Goal: Information Seeking & Learning: Stay updated

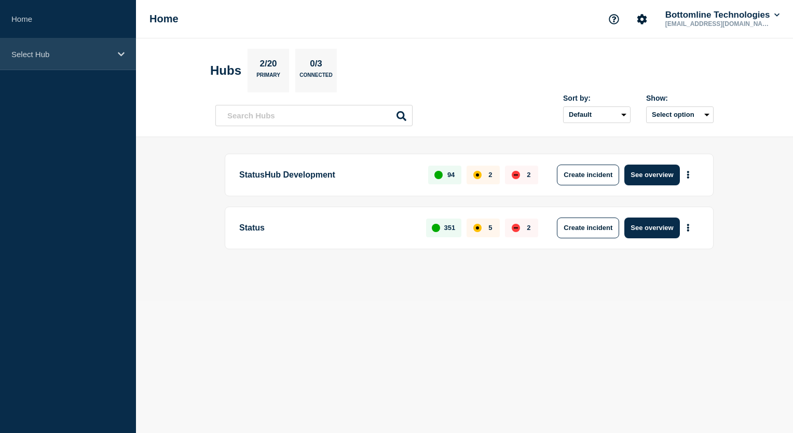
click at [113, 53] on div "Select Hub" at bounding box center [68, 54] width 136 height 32
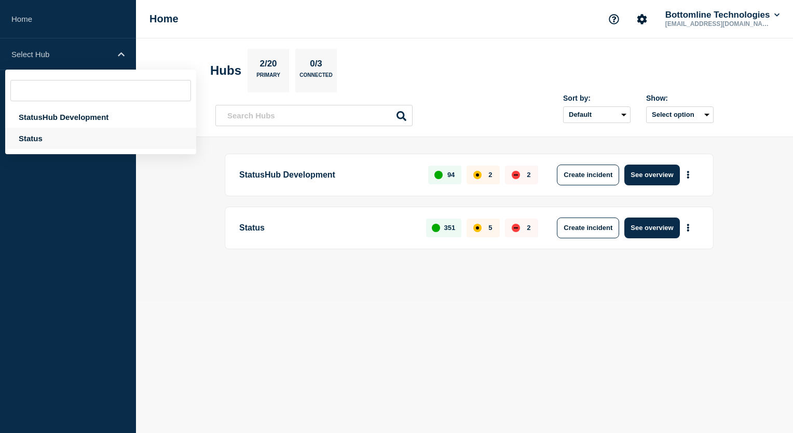
click at [82, 139] on div "Status" at bounding box center [100, 138] width 191 height 21
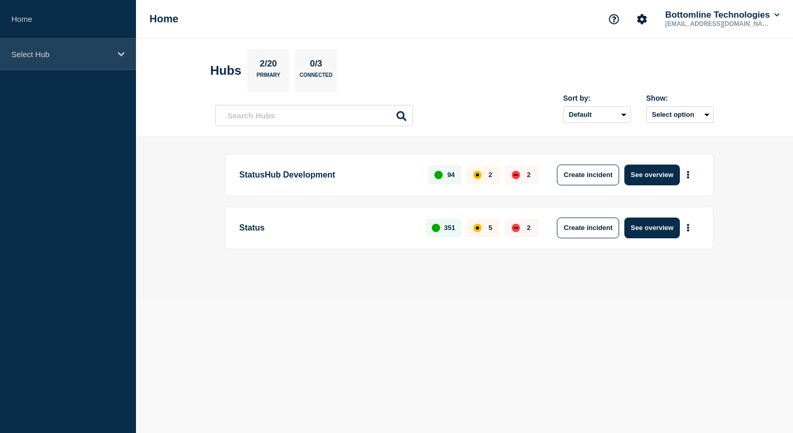
click at [120, 58] on div "Select Hub" at bounding box center [68, 54] width 136 height 32
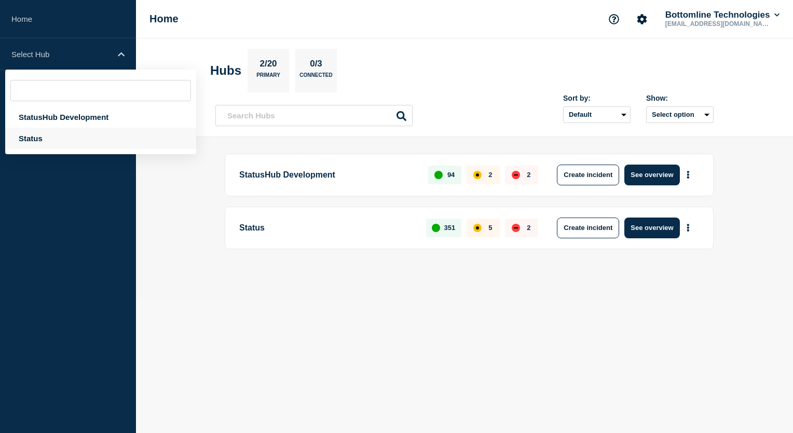
click at [69, 138] on div "Status" at bounding box center [100, 138] width 191 height 21
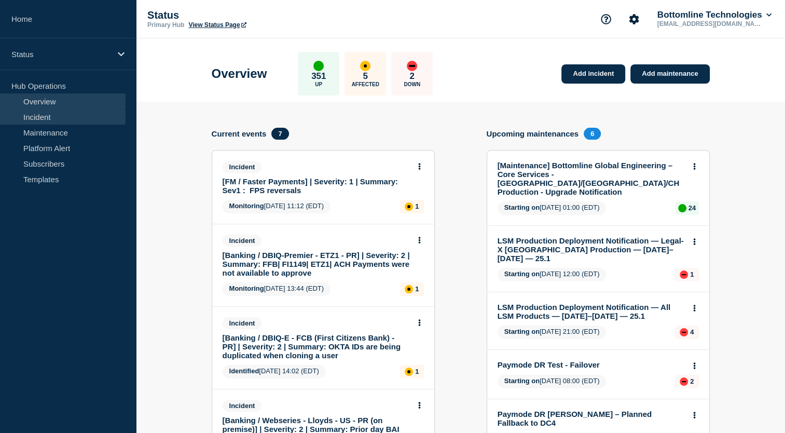
click at [91, 119] on link "Incident" at bounding box center [63, 117] width 126 height 16
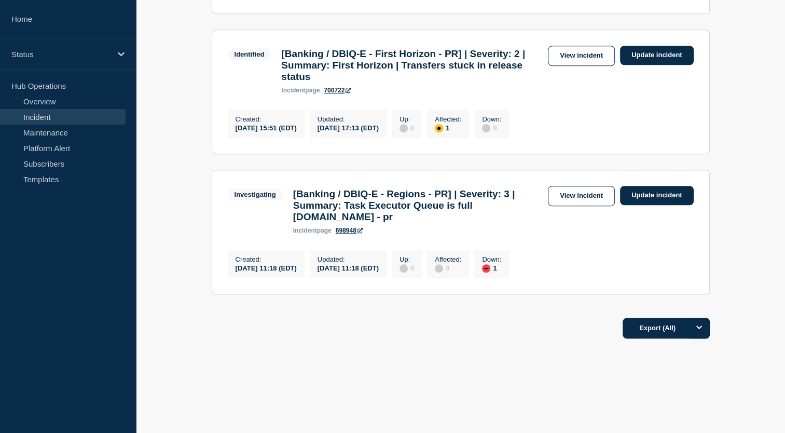
scroll to position [900, 0]
click at [570, 206] on link "View incident" at bounding box center [581, 196] width 67 height 20
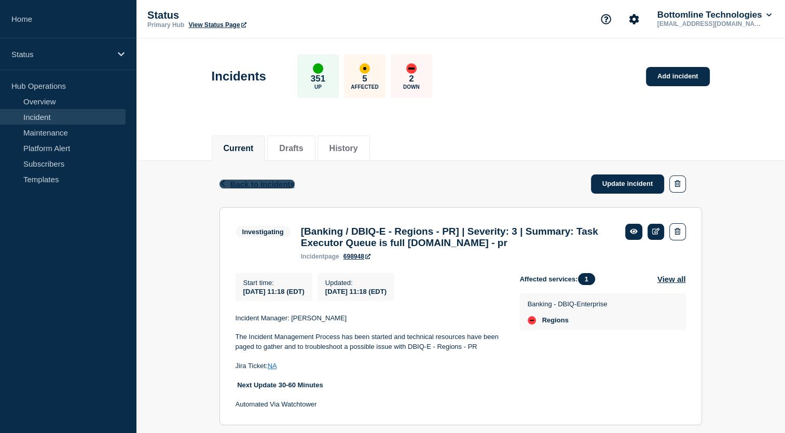
click at [260, 183] on span "Back to Incidents" at bounding box center [262, 184] width 64 height 9
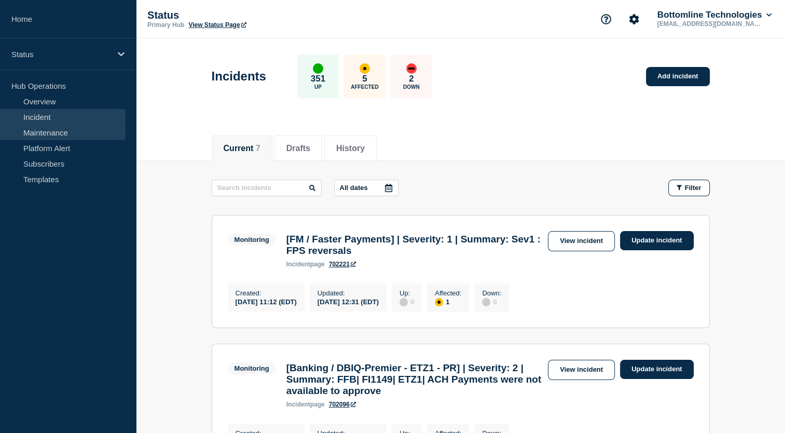
click at [86, 128] on link "Maintenance" at bounding box center [63, 133] width 126 height 16
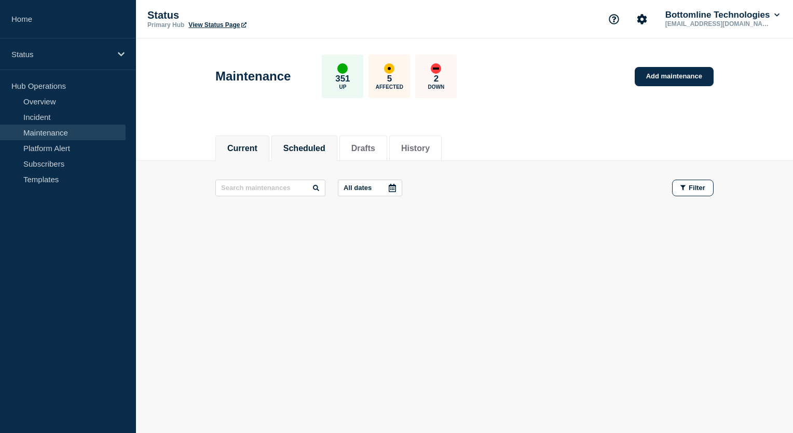
click at [299, 149] on button "Scheduled" at bounding box center [304, 148] width 42 height 9
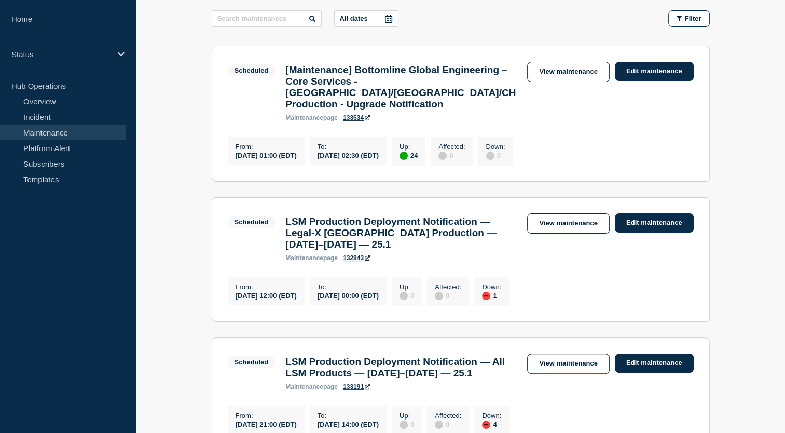
scroll to position [170, 0]
